Goal: Check status: Check status

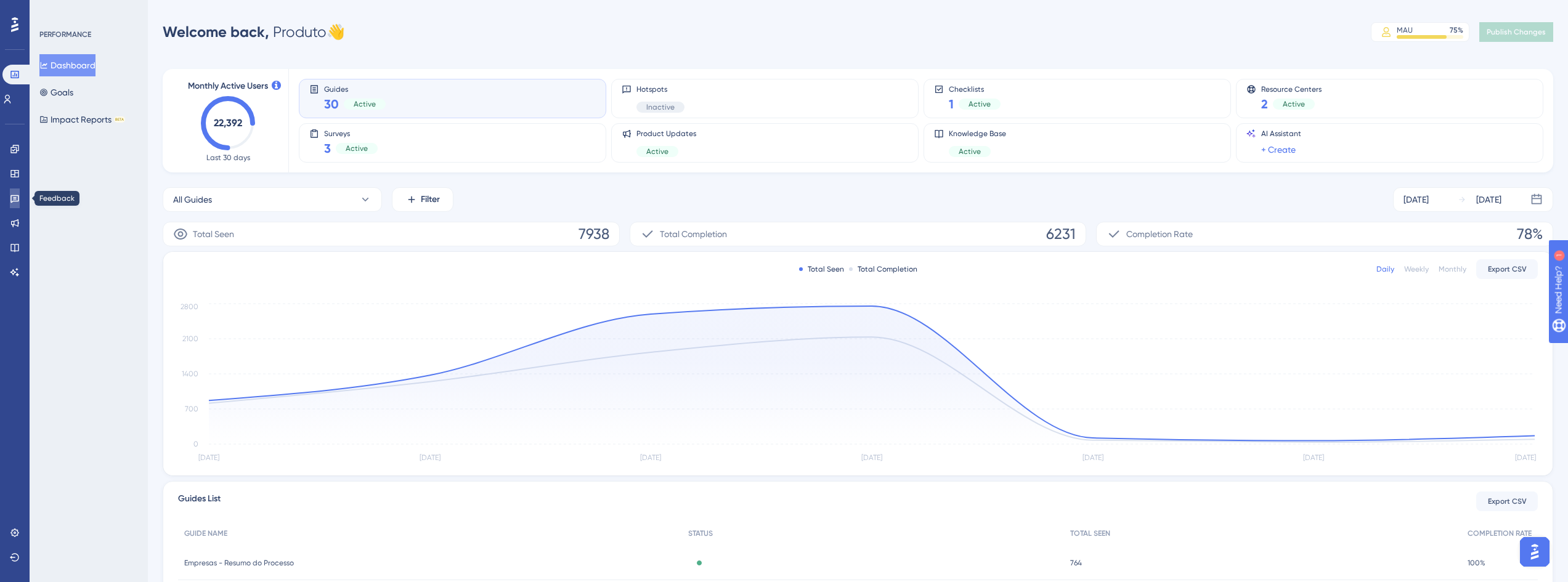
drag, startPoint x: 16, startPoint y: 195, endPoint x: 35, endPoint y: 252, distance: 60.1
click at [16, 195] on icon at bounding box center [15, 198] width 10 height 10
